Goal: Obtain resource: Obtain resource

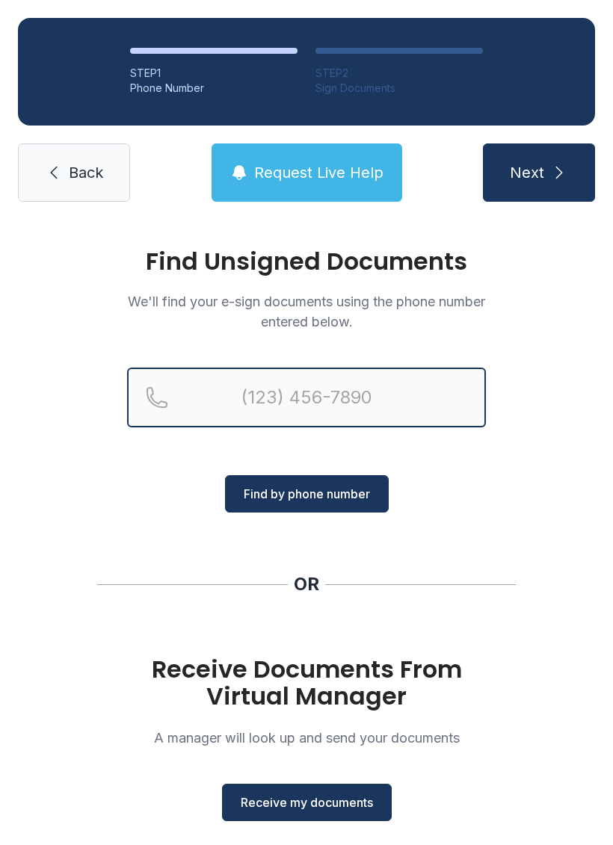
click at [271, 387] on input "Reservation phone number" at bounding box center [306, 398] width 359 height 60
type input "[PHONE_NUMBER]"
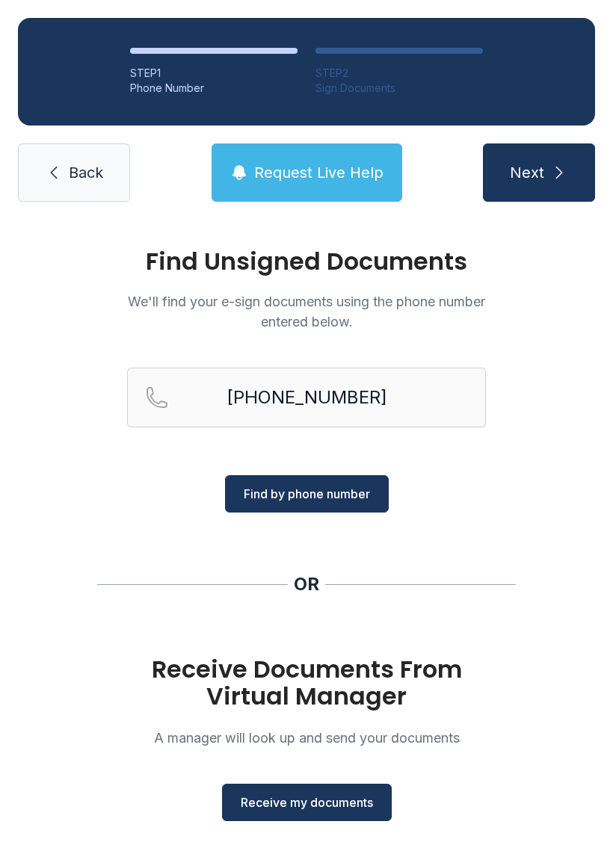
click at [550, 167] on icon "submit" at bounding box center [559, 173] width 18 height 18
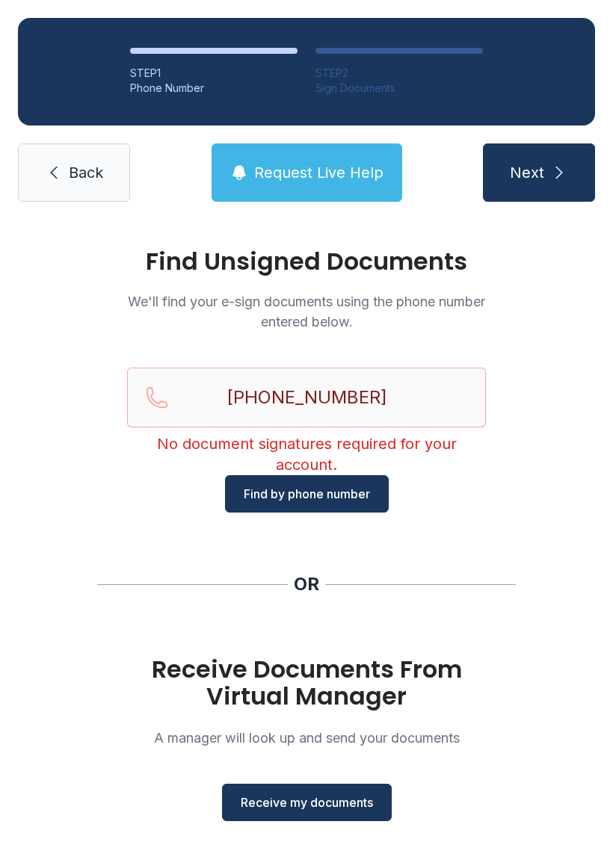
click at [560, 170] on icon "submit" at bounding box center [559, 173] width 18 height 18
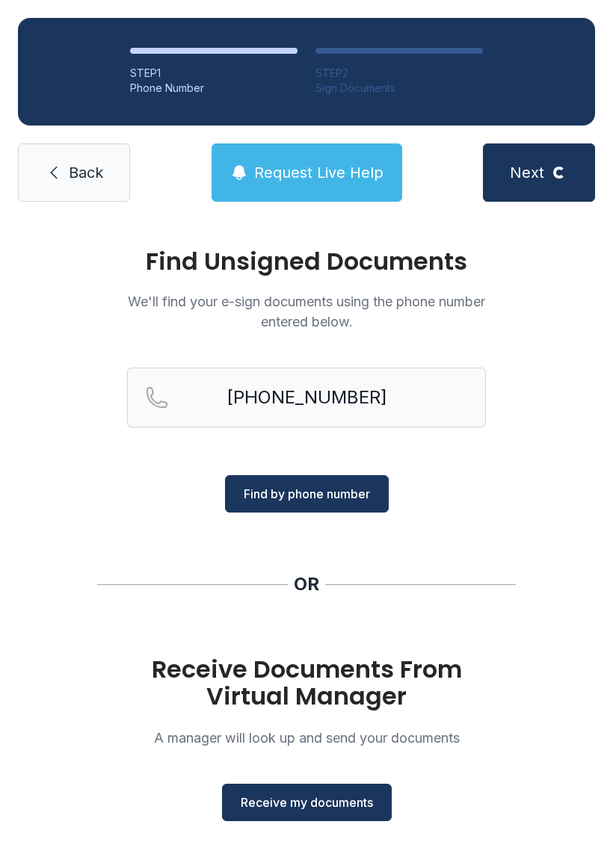
click at [342, 155] on button "Request Live Help" at bounding box center [307, 173] width 191 height 58
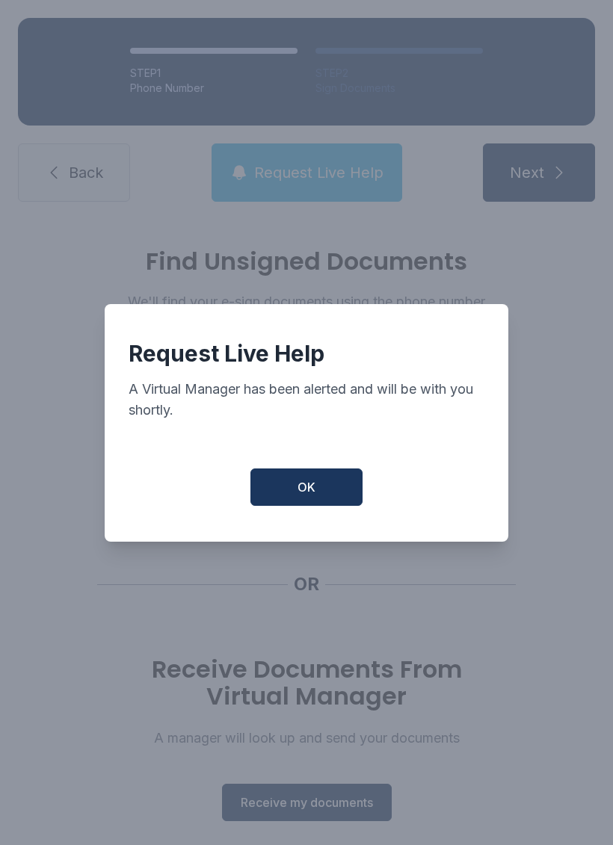
click at [324, 500] on button "OK" at bounding box center [306, 487] width 112 height 37
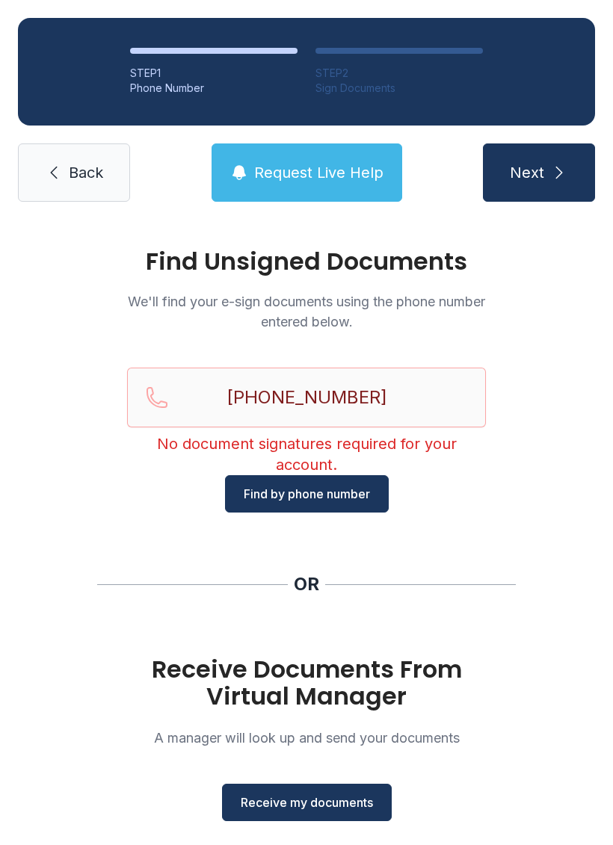
click at [324, 499] on button "OK" at bounding box center [306, 484] width 107 height 36
click at [330, 486] on span "Find by phone number" at bounding box center [307, 494] width 126 height 18
click at [333, 162] on span "Request Live Help" at bounding box center [318, 172] width 129 height 21
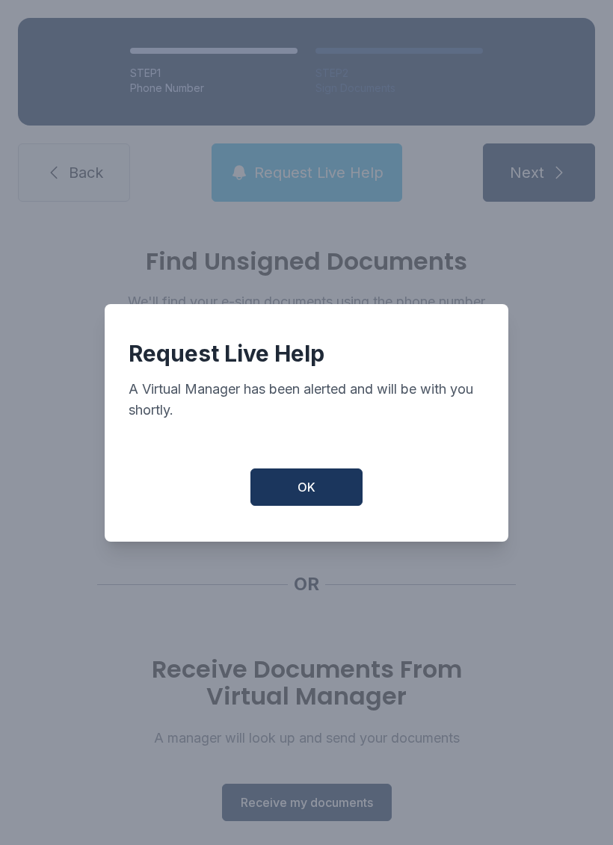
click at [336, 482] on button "OK" at bounding box center [306, 487] width 112 height 37
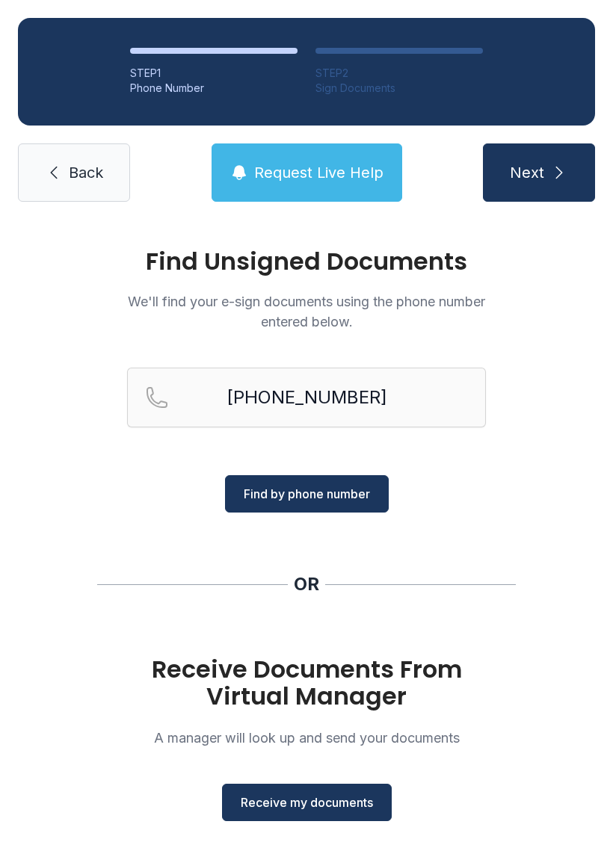
click at [555, 166] on icon "submit" at bounding box center [559, 173] width 18 height 18
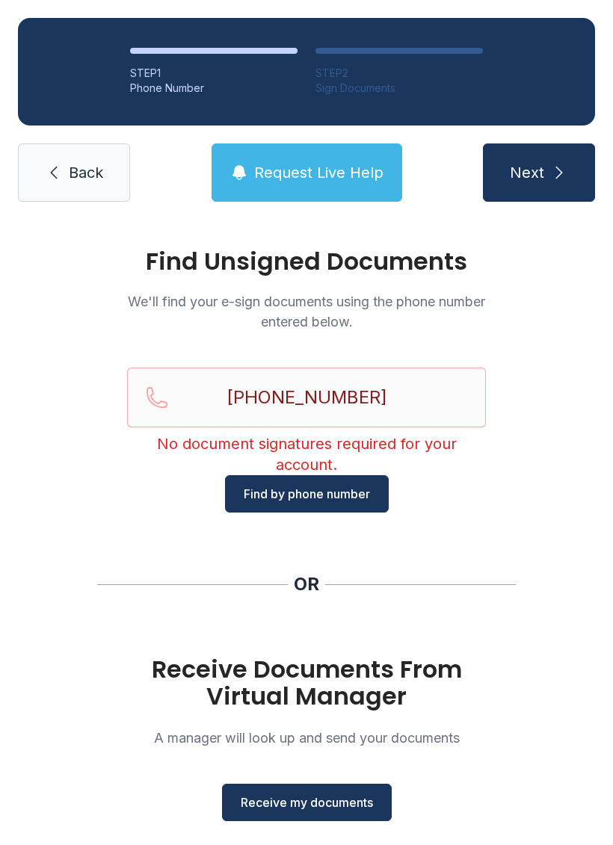
click at [348, 786] on button "Receive my documents" at bounding box center [307, 802] width 170 height 37
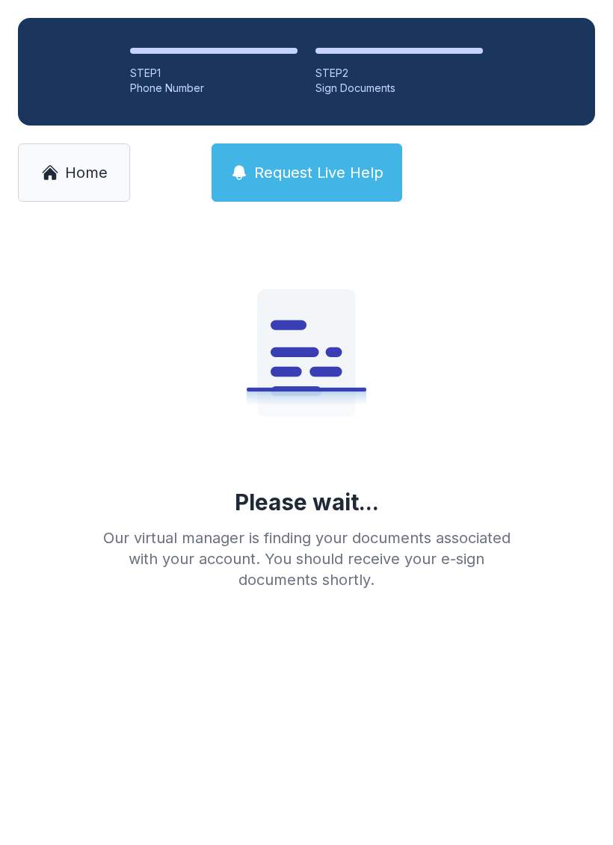
click at [336, 196] on button "Request Live Help" at bounding box center [307, 173] width 191 height 58
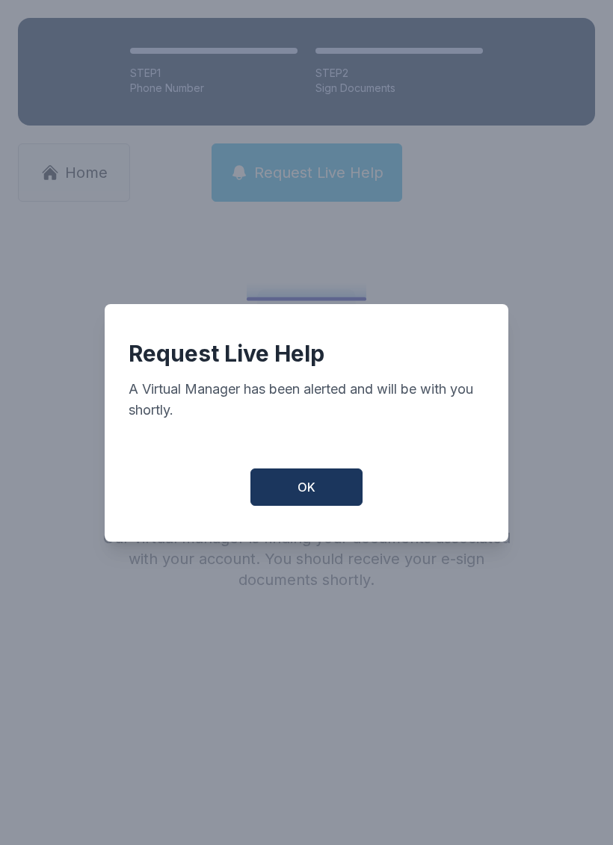
click at [286, 481] on button "OK" at bounding box center [306, 487] width 112 height 37
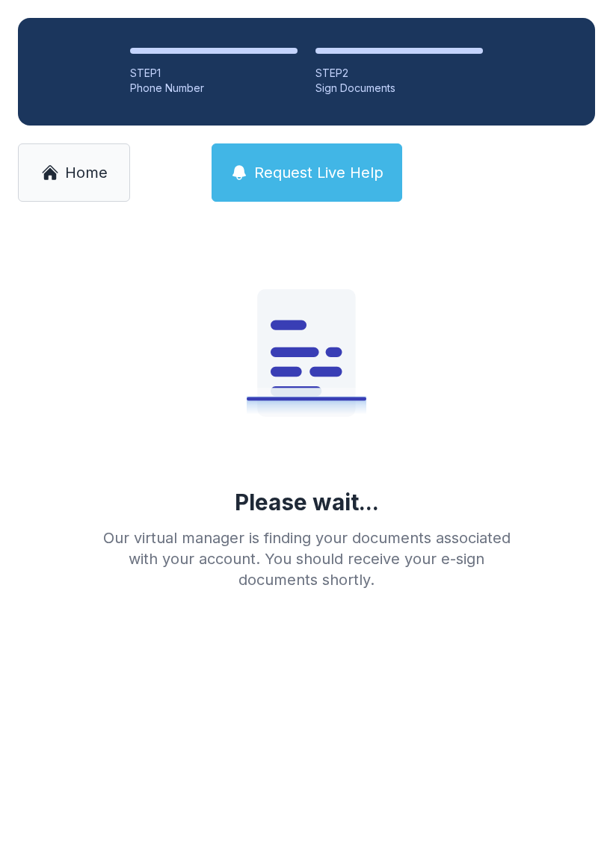
click at [300, 145] on button "Request Live Help" at bounding box center [307, 173] width 191 height 58
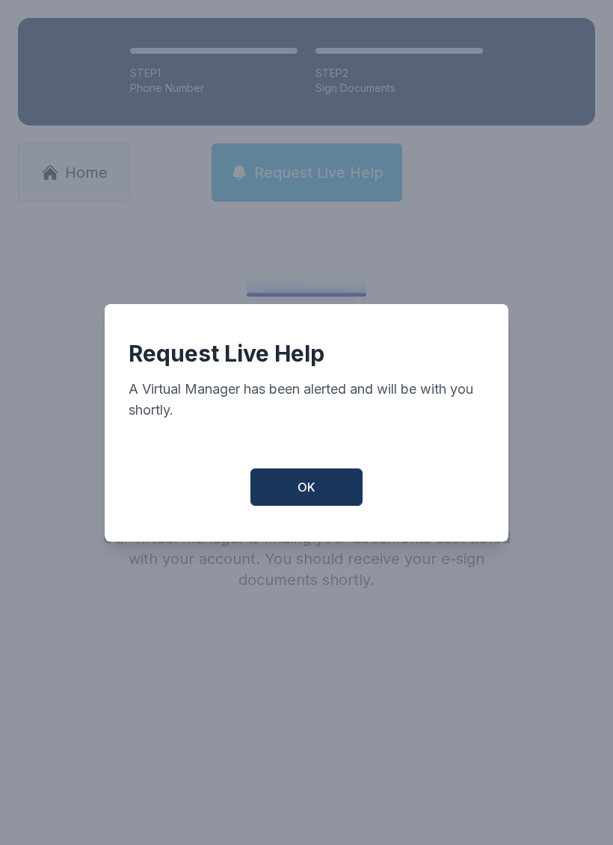
click at [327, 490] on button "OK" at bounding box center [306, 487] width 112 height 37
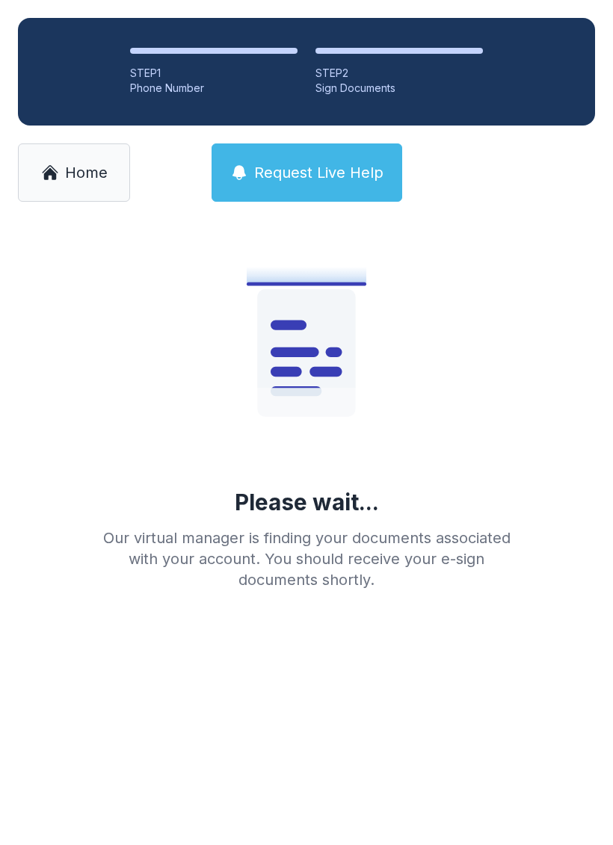
click at [268, 161] on button "Request Live Help" at bounding box center [307, 173] width 191 height 58
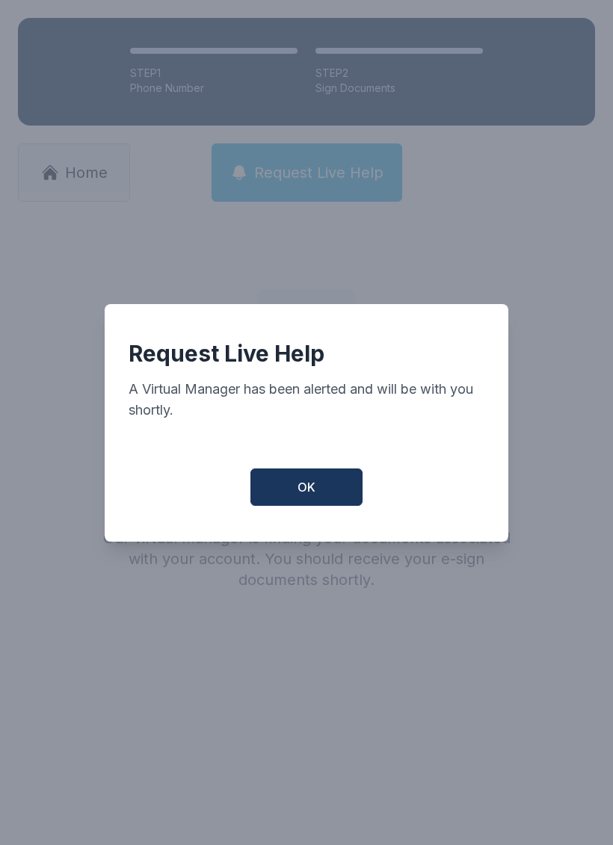
click at [302, 506] on button "OK" at bounding box center [306, 487] width 112 height 37
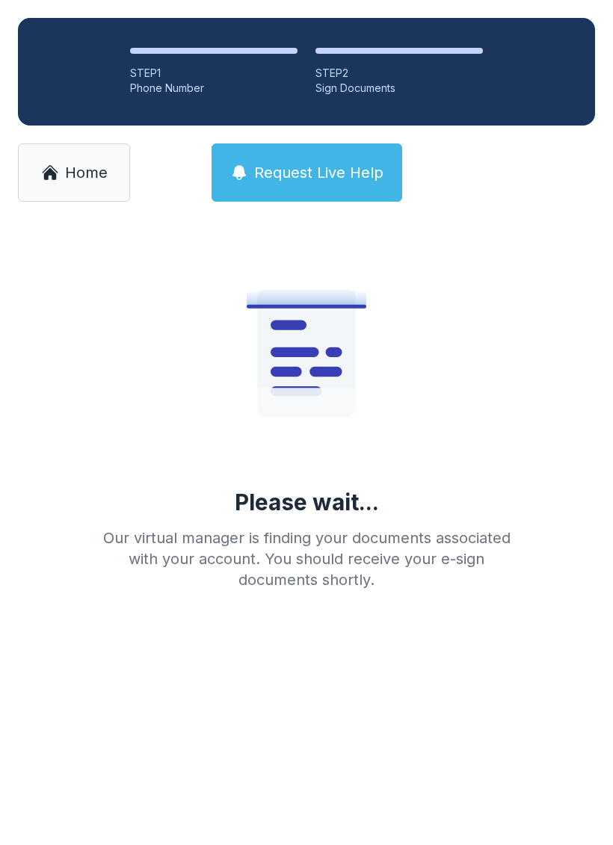
click at [59, 167] on link "Home" at bounding box center [74, 173] width 112 height 58
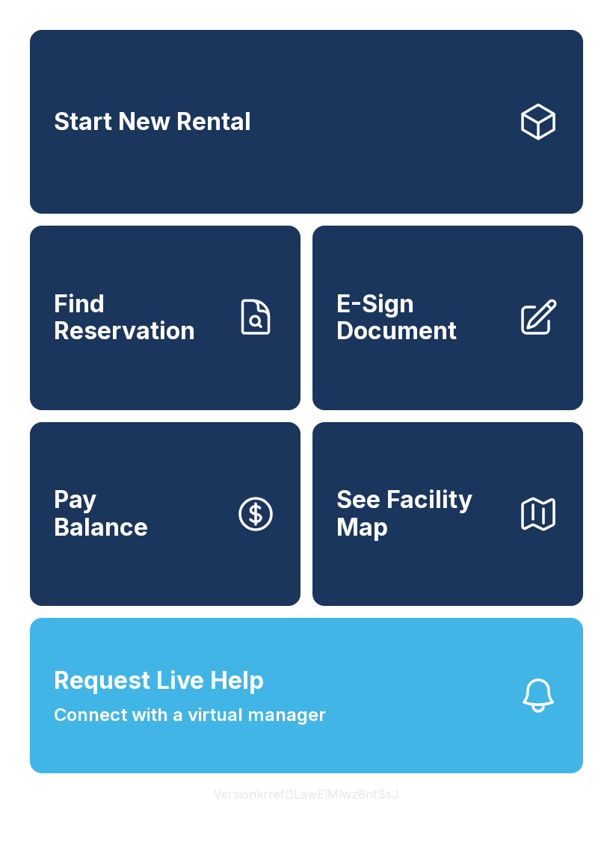
click at [463, 345] on span "E-Sign Document" at bounding box center [420, 318] width 169 height 55
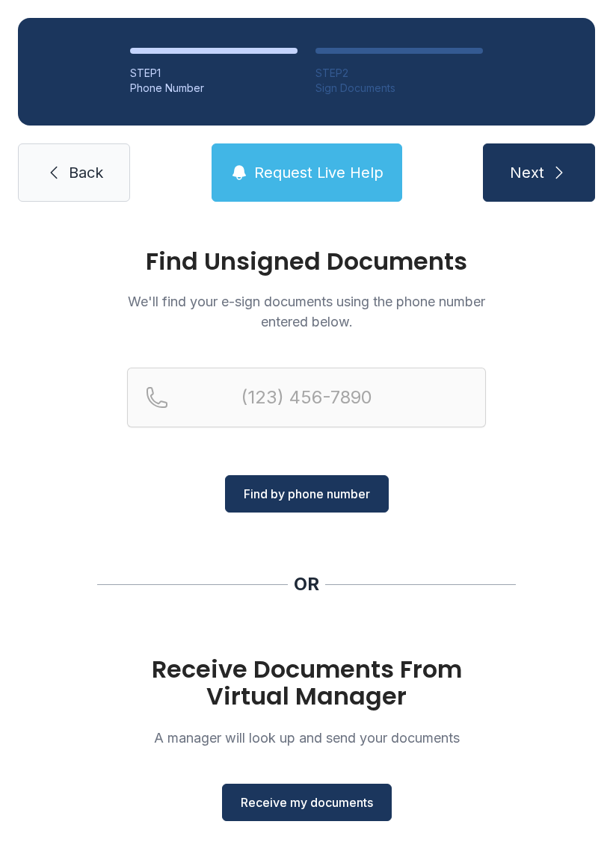
click at [308, 792] on button "Receive my documents" at bounding box center [307, 802] width 170 height 37
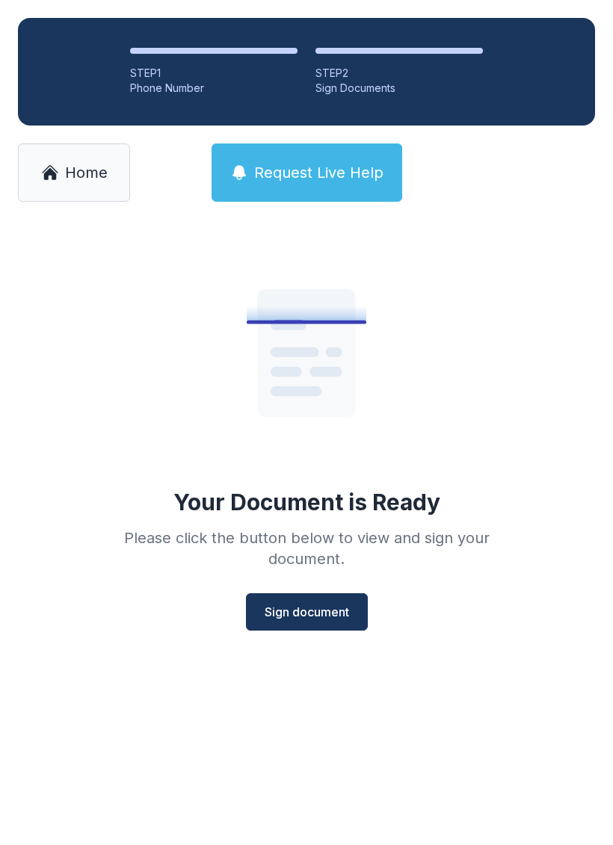
click at [316, 607] on span "Sign document" at bounding box center [307, 612] width 84 height 18
